Goal: Task Accomplishment & Management: Manage account settings

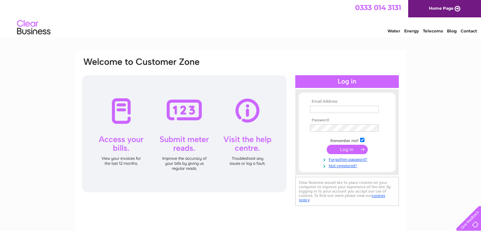
type input "[PERSON_NAME][EMAIL_ADDRESS][DOMAIN_NAME]"
click at [340, 151] on input "submit" at bounding box center [347, 149] width 41 height 9
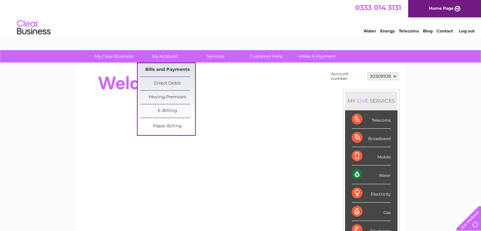
click at [161, 68] on link "Bills and Payments" at bounding box center [167, 69] width 55 height 13
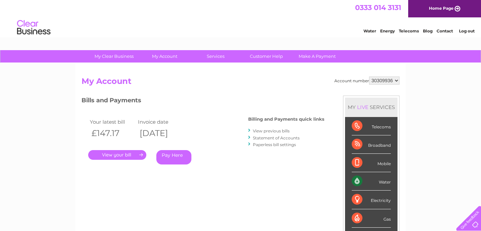
click at [123, 155] on link "." at bounding box center [117, 155] width 58 height 10
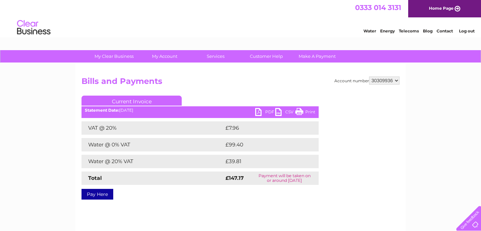
click at [267, 112] on link "PDF" at bounding box center [265, 113] width 20 height 10
click at [267, 111] on link "PDF" at bounding box center [265, 113] width 20 height 10
